Goal: Information Seeking & Learning: Understand process/instructions

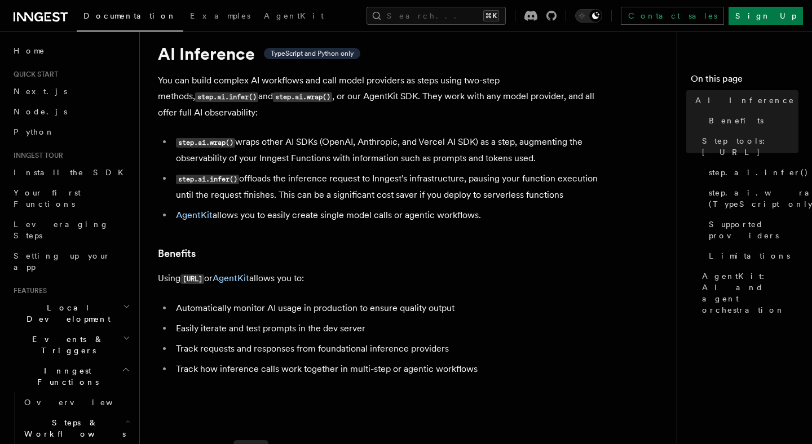
scroll to position [30, 0]
drag, startPoint x: 299, startPoint y: 104, endPoint x: 264, endPoint y: 104, distance: 34.4
click at [271, 104] on p "You can build complex AI workflows and call model providers as steps using two-…" at bounding box center [383, 97] width 451 height 48
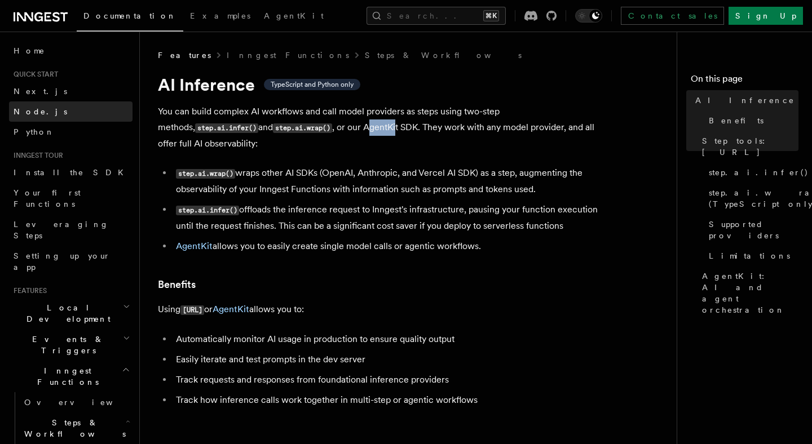
click at [55, 117] on link "Node.js" at bounding box center [70, 111] width 123 height 20
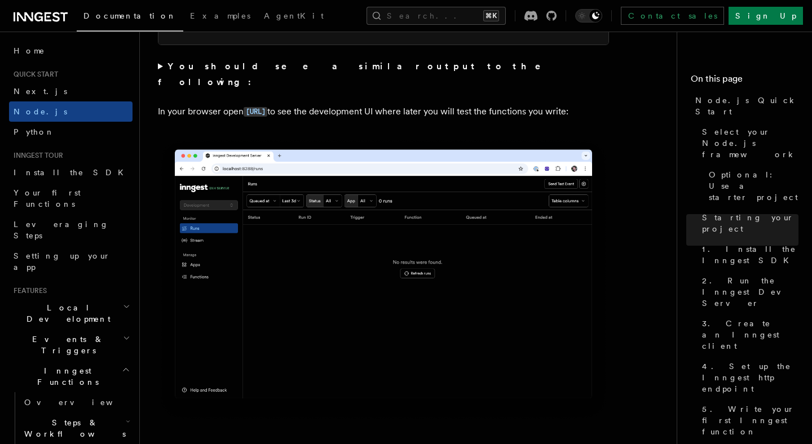
scroll to position [1026, 0]
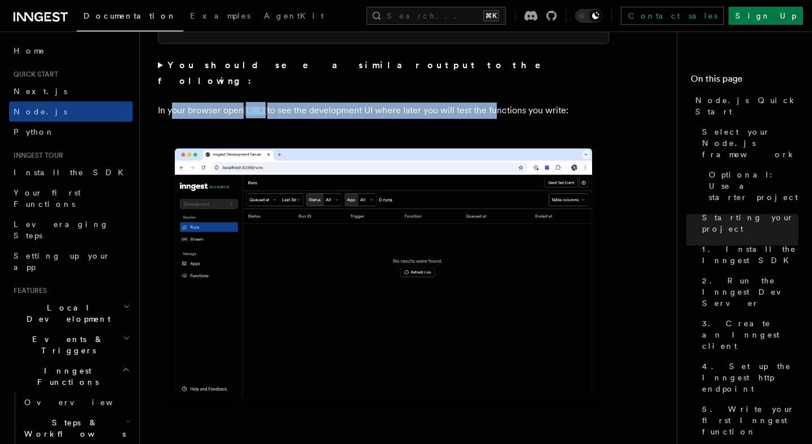
drag, startPoint x: 192, startPoint y: 94, endPoint x: 568, endPoint y: 91, distance: 376.0
click at [568, 103] on p "In your browser open [URL] to see the development UI where later you will test …" at bounding box center [383, 111] width 451 height 16
click at [564, 103] on p "In your browser open [URL] to see the development UI where later you will test …" at bounding box center [383, 111] width 451 height 16
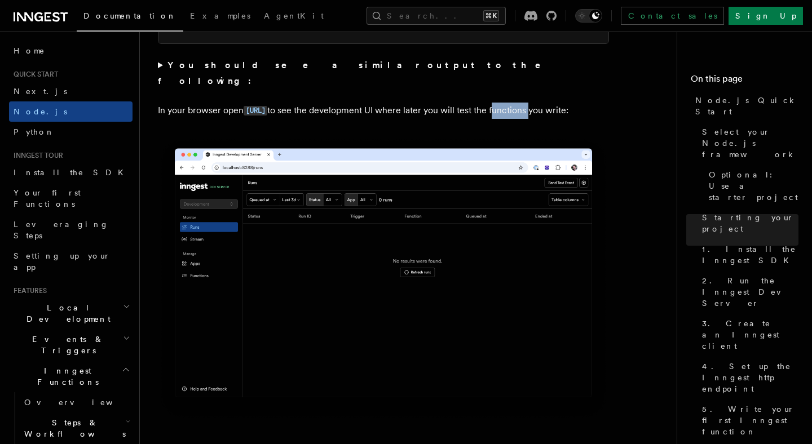
click at [564, 103] on p "In your browser open [URL] to see the development UI where later you will test …" at bounding box center [383, 111] width 451 height 16
click at [404, 103] on p "In your browser open [URL] to see the development UI where later you will test …" at bounding box center [383, 111] width 451 height 16
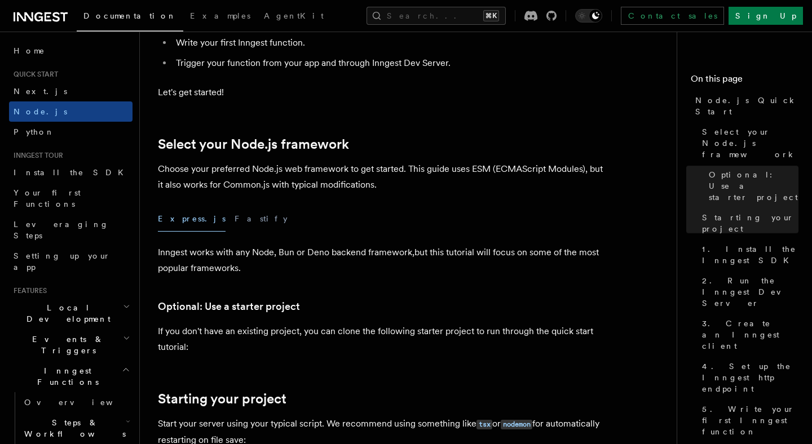
scroll to position [0, 0]
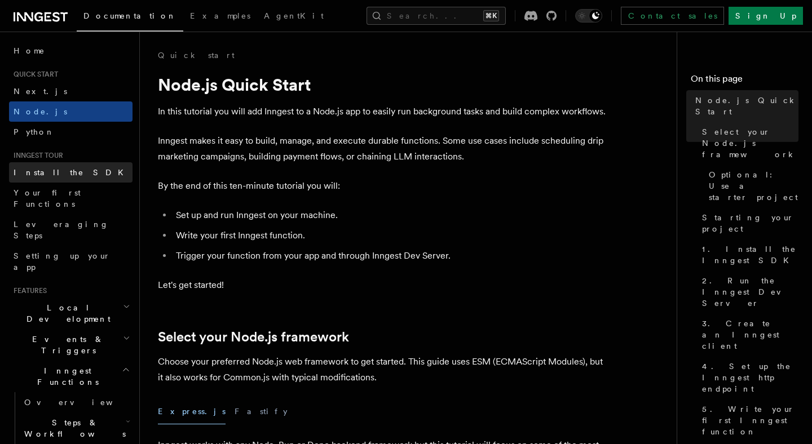
click at [100, 175] on link "Install the SDK" at bounding box center [70, 172] width 123 height 20
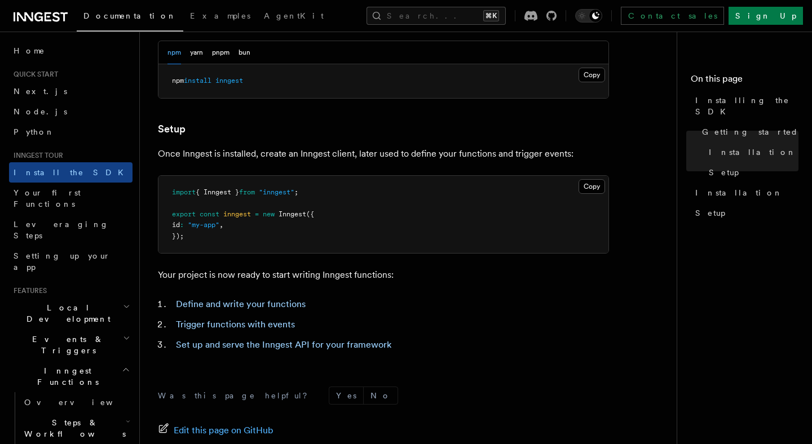
scroll to position [359, 0]
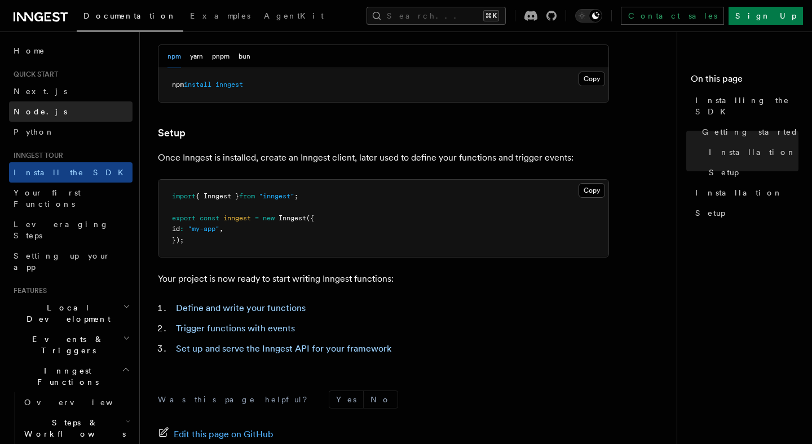
click at [47, 114] on link "Node.js" at bounding box center [70, 111] width 123 height 20
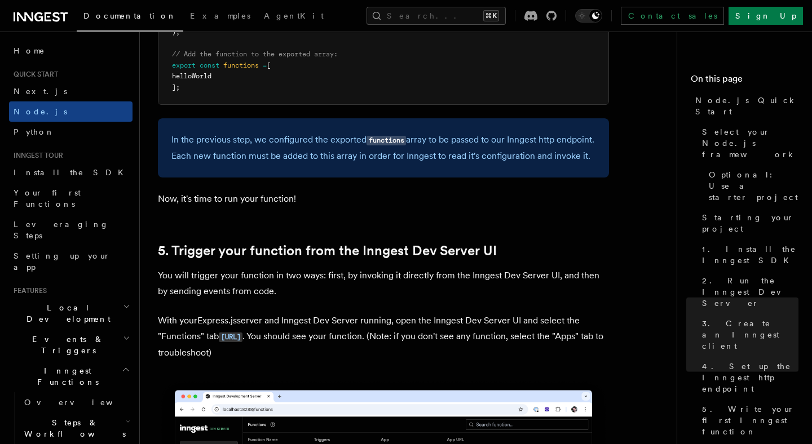
scroll to position [2459, 0]
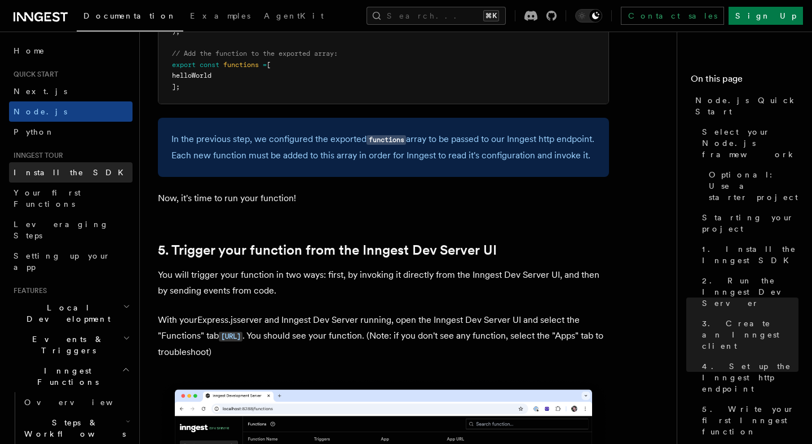
click at [85, 164] on link "Install the SDK" at bounding box center [70, 172] width 123 height 20
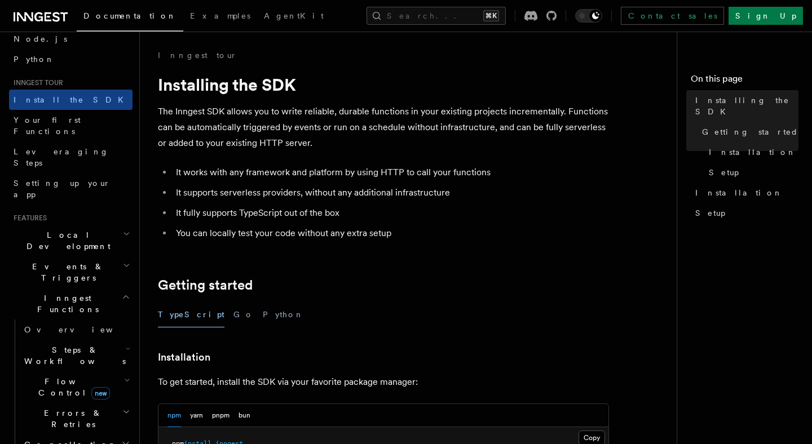
scroll to position [121, 0]
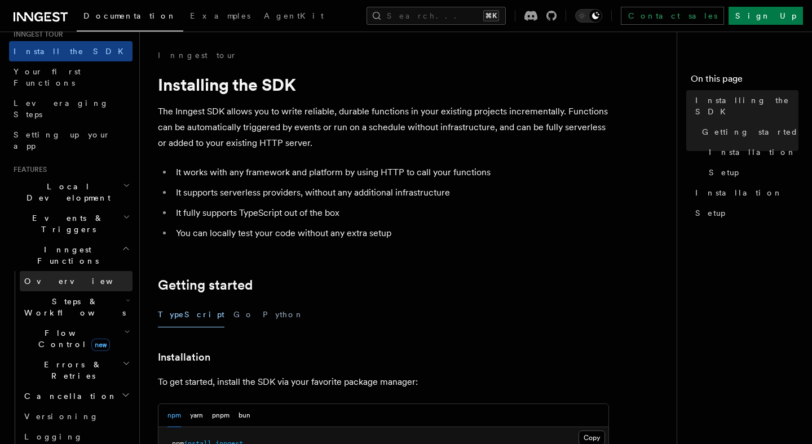
click at [61, 271] on link "Overview" at bounding box center [76, 281] width 113 height 20
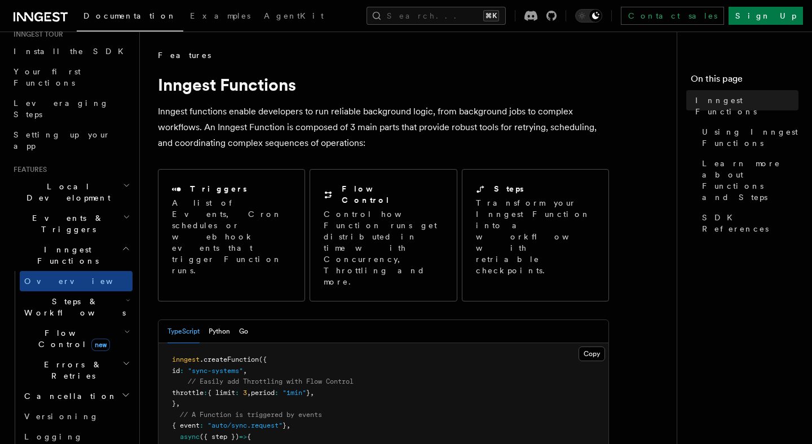
click at [43, 16] on icon at bounding box center [41, 17] width 54 height 14
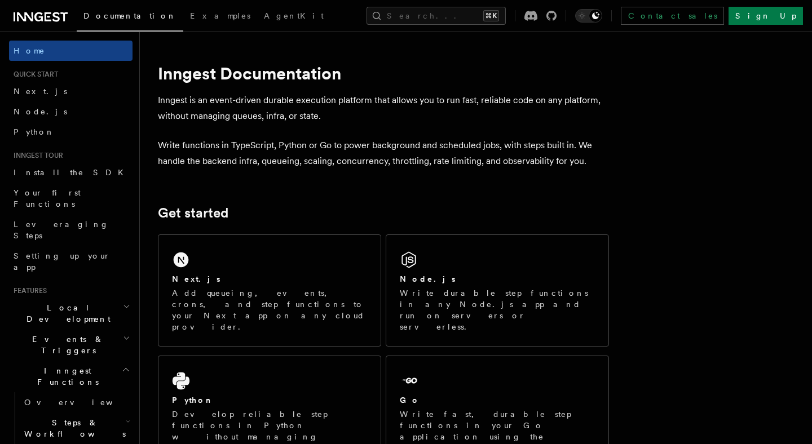
click at [43, 298] on h2 "Local Development" at bounding box center [70, 314] width 123 height 32
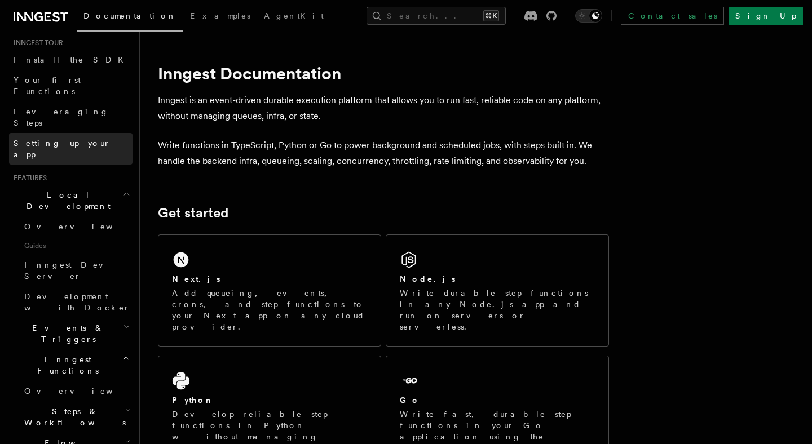
scroll to position [157, 0]
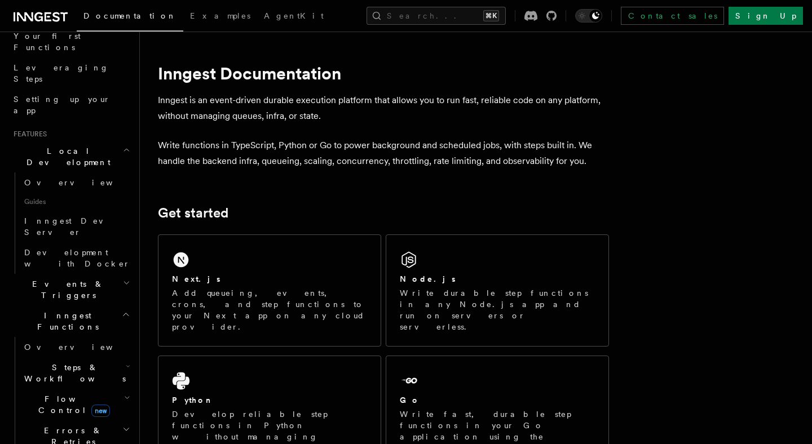
click at [54, 278] on span "Events & Triggers" at bounding box center [66, 289] width 114 height 23
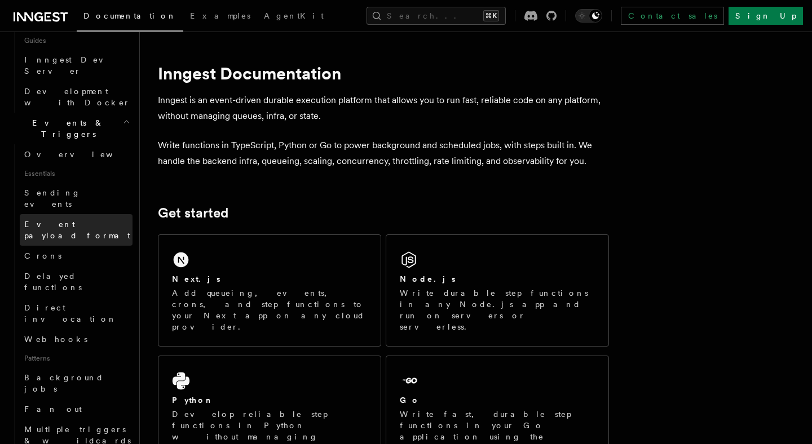
scroll to position [320, 0]
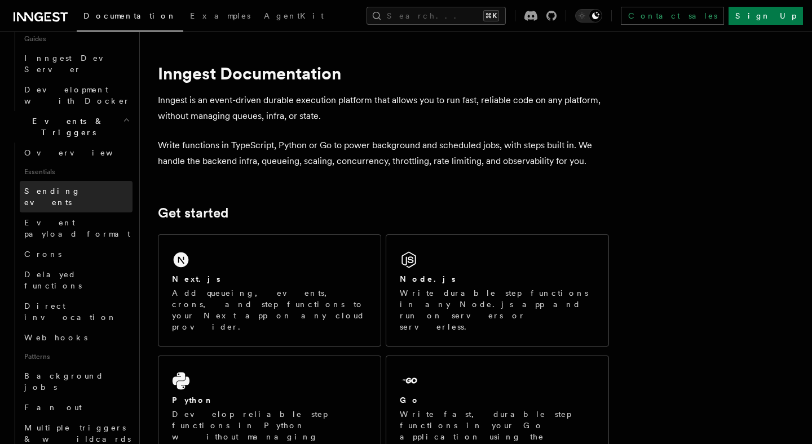
click at [84, 181] on link "Sending events" at bounding box center [76, 197] width 113 height 32
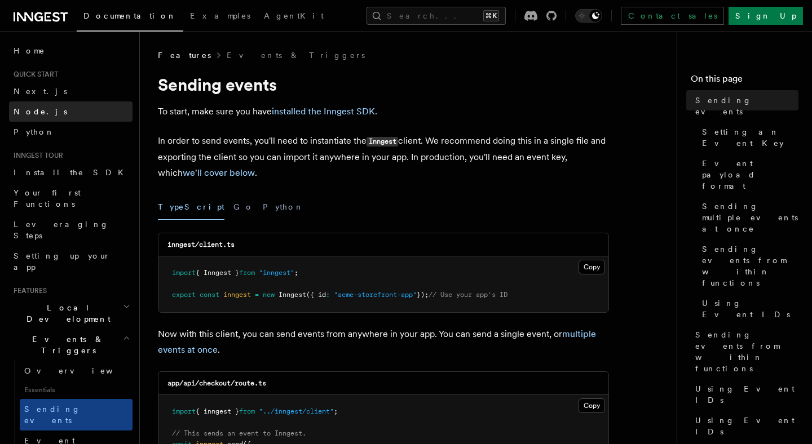
click at [33, 116] on span "Node.js" at bounding box center [41, 111] width 54 height 9
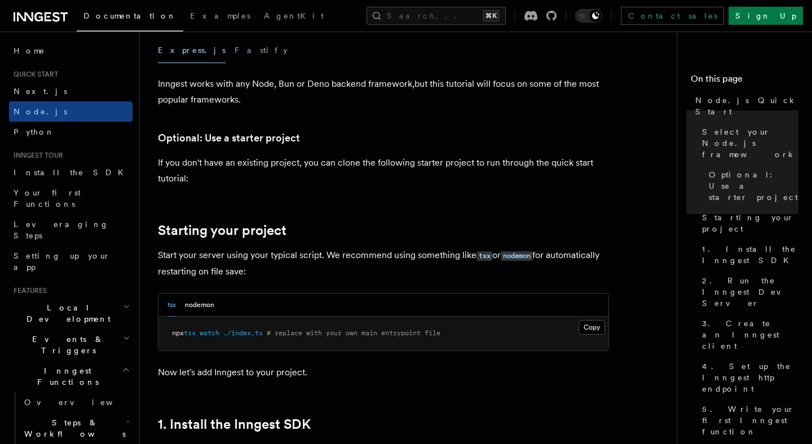
scroll to position [362, 0]
click at [235, 54] on button "Fastify" at bounding box center [261, 49] width 53 height 25
click at [176, 52] on button "Express.js" at bounding box center [192, 49] width 68 height 25
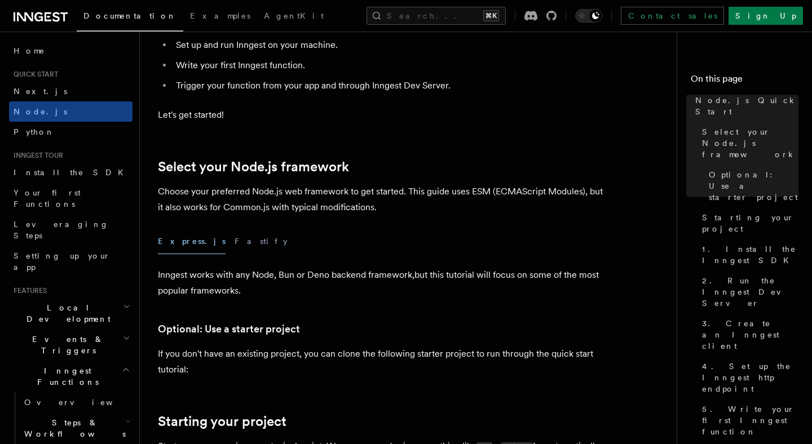
scroll to position [178, 0]
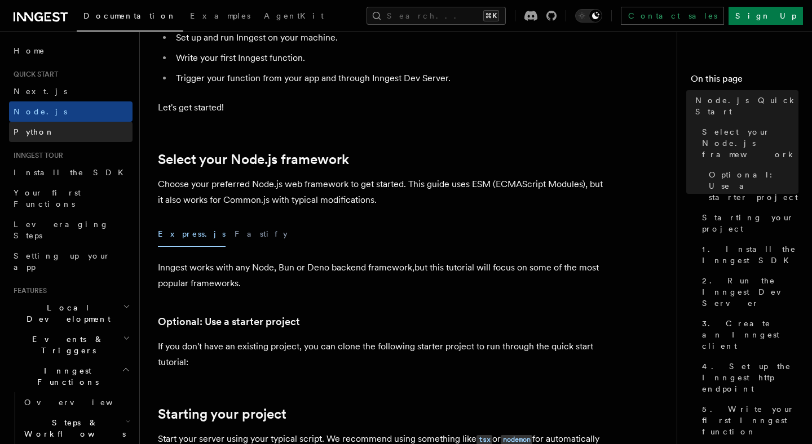
click at [17, 135] on span "Python" at bounding box center [34, 131] width 41 height 9
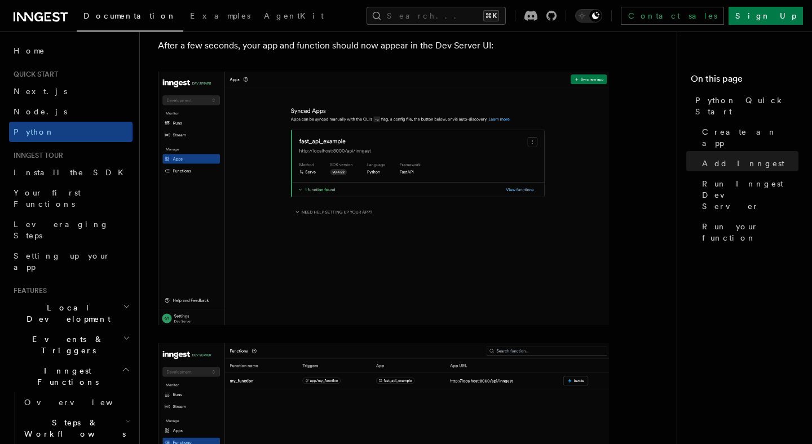
scroll to position [1575, 0]
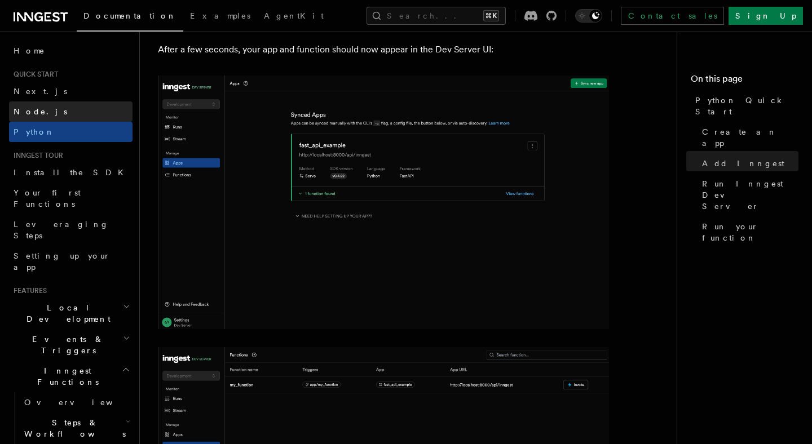
click at [55, 108] on link "Node.js" at bounding box center [70, 111] width 123 height 20
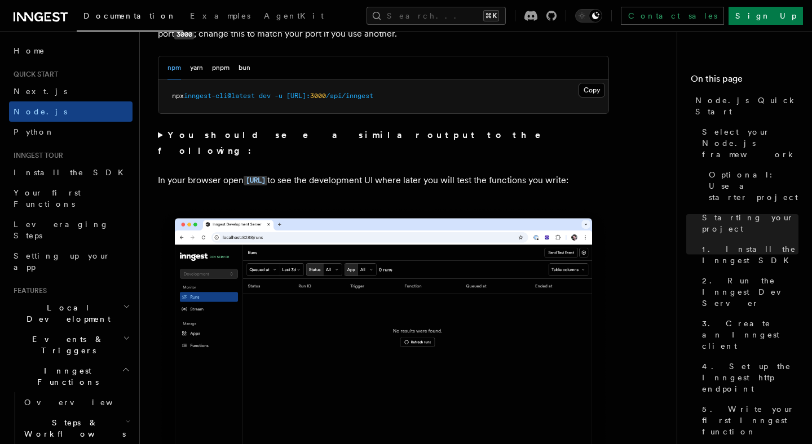
scroll to position [951, 0]
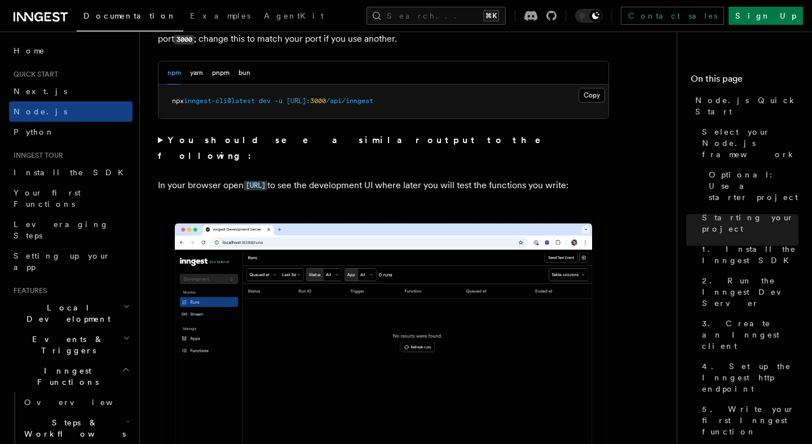
drag, startPoint x: 334, startPoint y: 171, endPoint x: 244, endPoint y: 171, distance: 90.2
click at [244, 178] on p "In your browser open [URL] to see the development UI where later you will test …" at bounding box center [383, 186] width 451 height 16
click at [167, 140] on strong "You should see a similar output to the following:" at bounding box center [357, 148] width 399 height 26
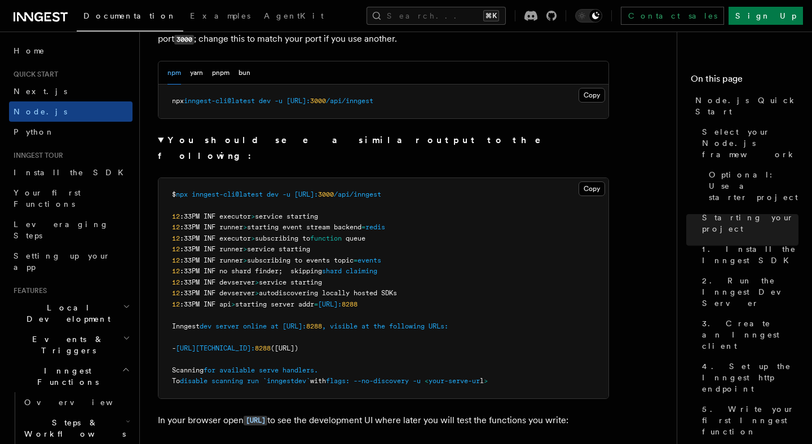
click at [163, 143] on summary "You should see a similar output to the following:" at bounding box center [383, 148] width 451 height 32
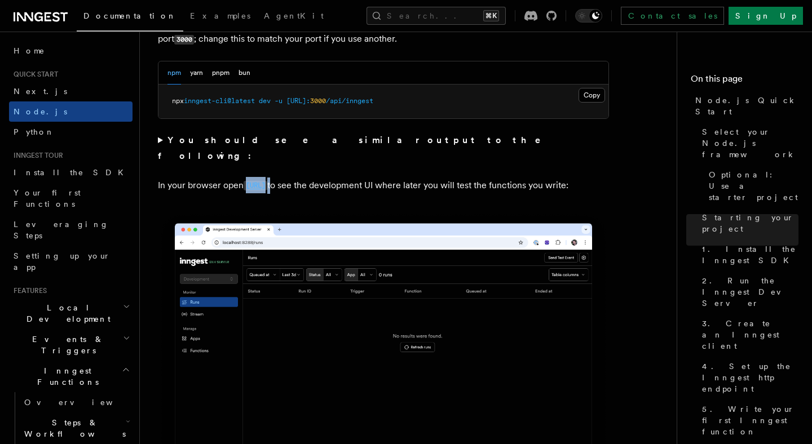
drag, startPoint x: 335, startPoint y: 171, endPoint x: 245, endPoint y: 173, distance: 89.7
click at [245, 178] on p "In your browser open [URL] to see the development UI where later you will test …" at bounding box center [383, 186] width 451 height 16
drag, startPoint x: 165, startPoint y: 105, endPoint x: 417, endPoint y: 99, distance: 252.6
click at [417, 99] on pre "npx inngest-cli@latest dev -u [URL]: 3000 /api/inngest" at bounding box center [383, 102] width 450 height 34
click at [287, 107] on pre "npx inngest-cli@latest dev -u [URL]: 3000 /api/inngest" at bounding box center [383, 102] width 450 height 34
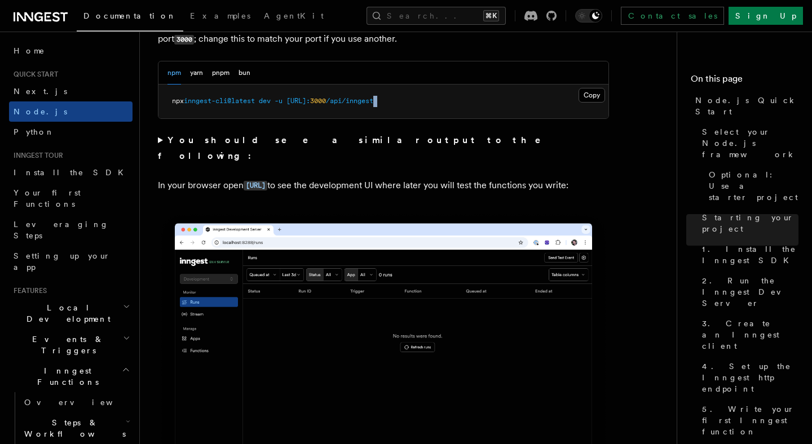
click at [287, 107] on pre "npx inngest-cli@latest dev -u [URL]: 3000 /api/inngest" at bounding box center [383, 102] width 450 height 34
click at [326, 98] on span "3000" at bounding box center [318, 101] width 16 height 8
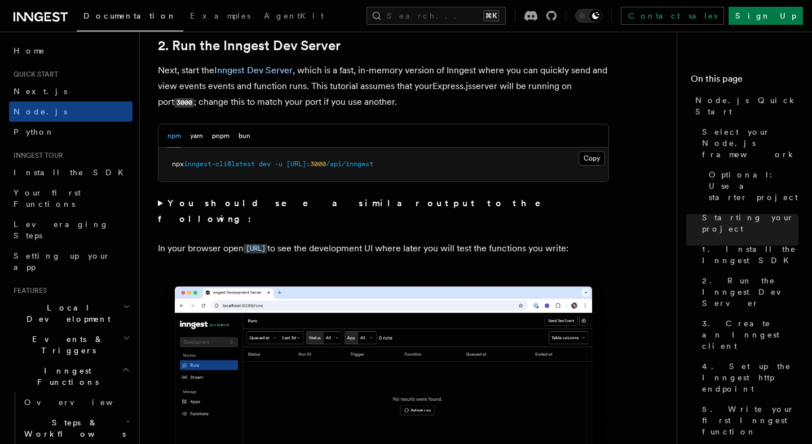
scroll to position [886, 0]
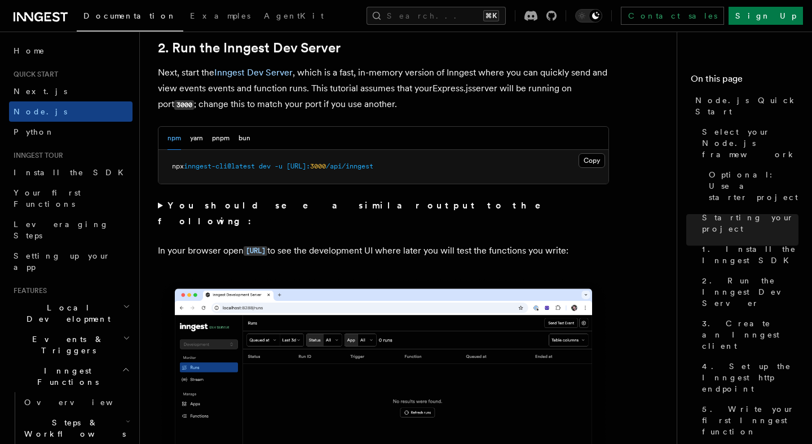
click at [161, 208] on summary "You should see a similar output to the following:" at bounding box center [383, 214] width 451 height 32
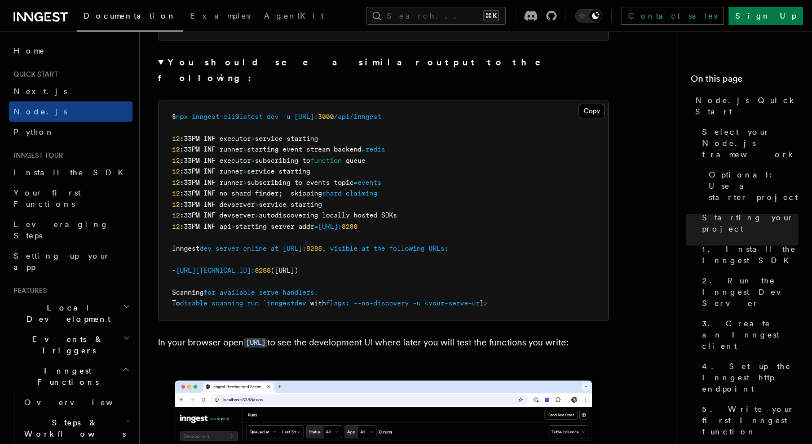
scroll to position [1030, 0]
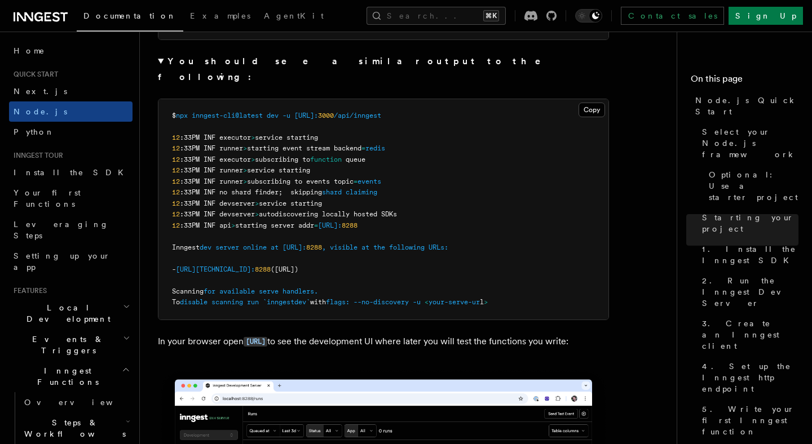
click at [161, 65] on summary "You should see a similar output to the following:" at bounding box center [383, 70] width 451 height 32
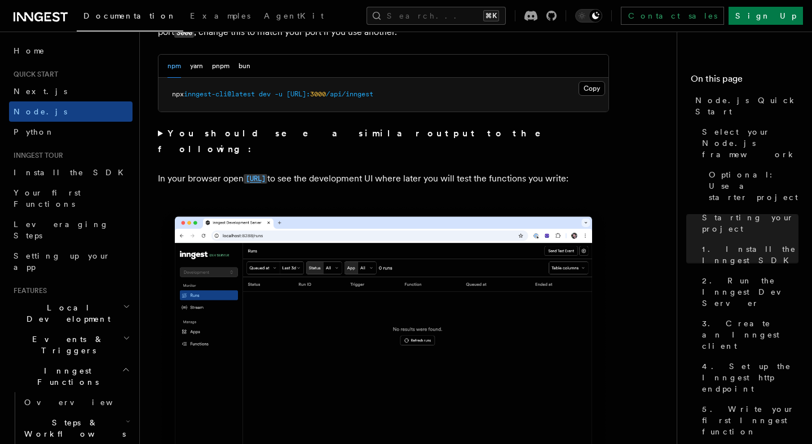
scroll to position [915, 0]
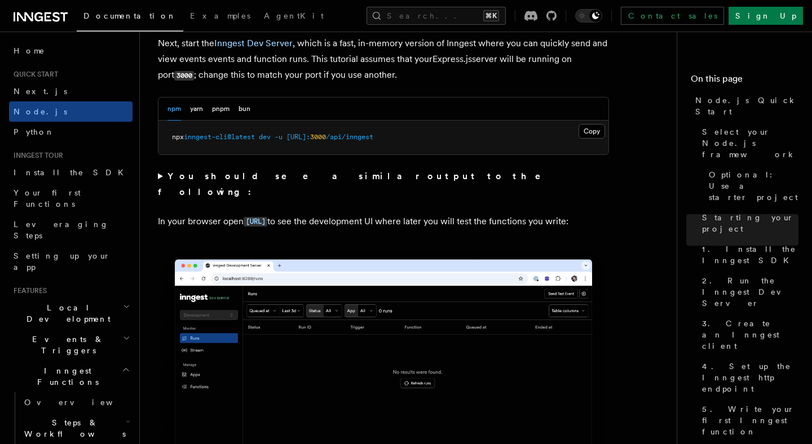
click at [289, 132] on pre "npx inngest-cli@latest dev -u [URL]: 3000 /api/inngest" at bounding box center [383, 138] width 450 height 34
copy div "npx inngest-cli@latest dev -u [URL]: 3000 /api/inngest"
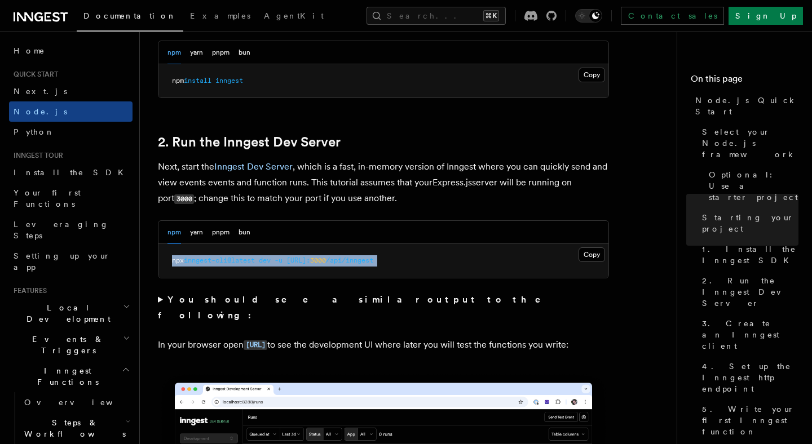
scroll to position [792, 0]
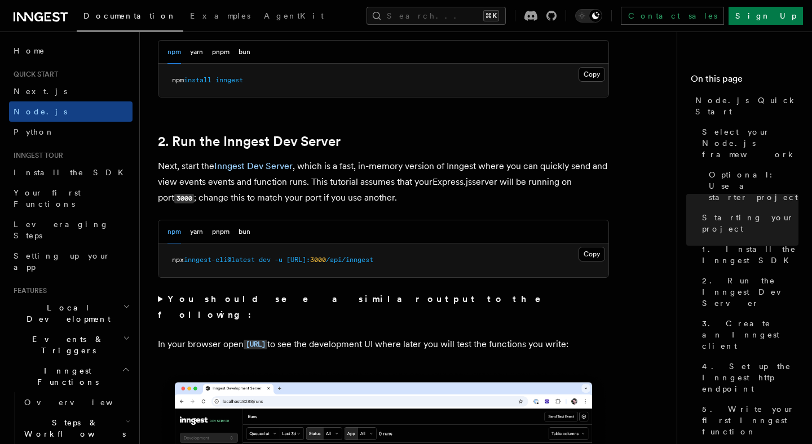
click at [387, 148] on h2 "2. Run the Inngest Dev Server" at bounding box center [383, 142] width 451 height 16
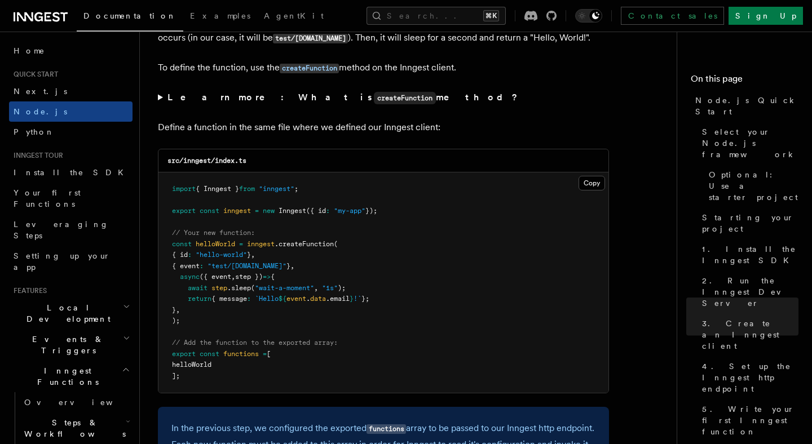
scroll to position [2169, 0]
click at [158, 104] on summary "Learn more: What is createFunction method?" at bounding box center [383, 99] width 451 height 16
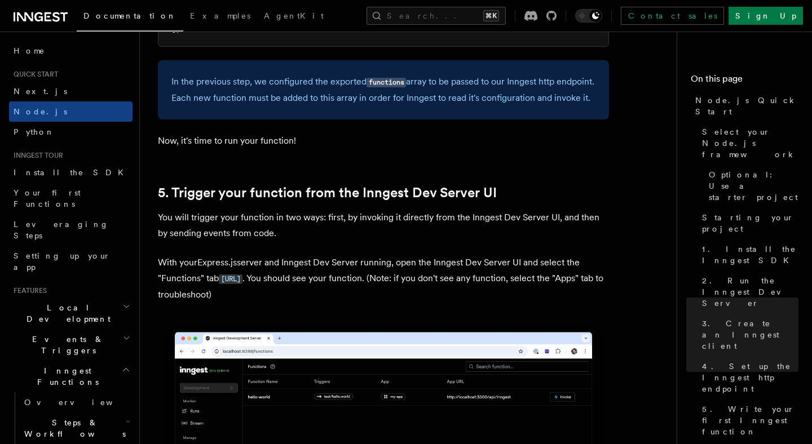
scroll to position [2698, 0]
